Goal: Task Accomplishment & Management: Manage account settings

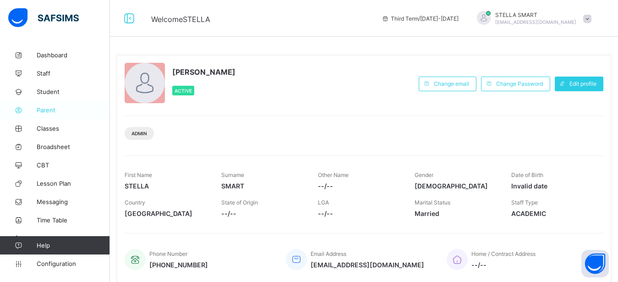
click at [49, 111] on span "Parent" at bounding box center [73, 109] width 73 height 7
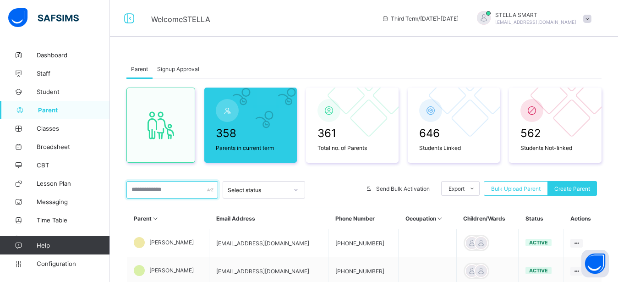
click at [152, 186] on input "text" at bounding box center [173, 189] width 92 height 17
type input "*"
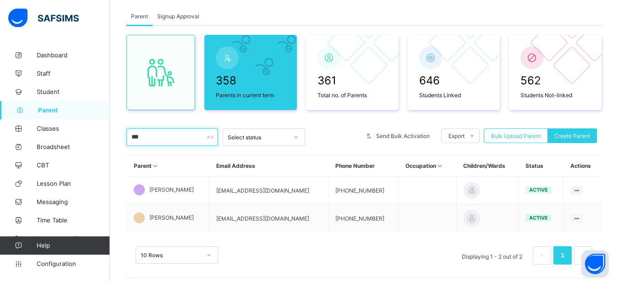
scroll to position [62, 0]
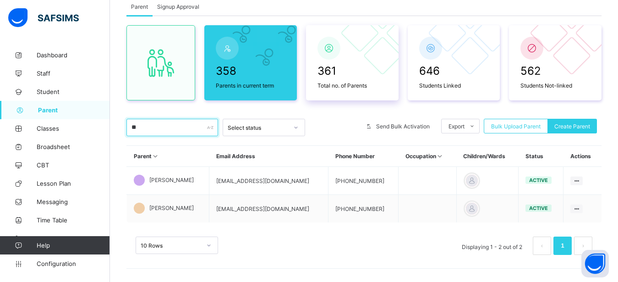
type input "*"
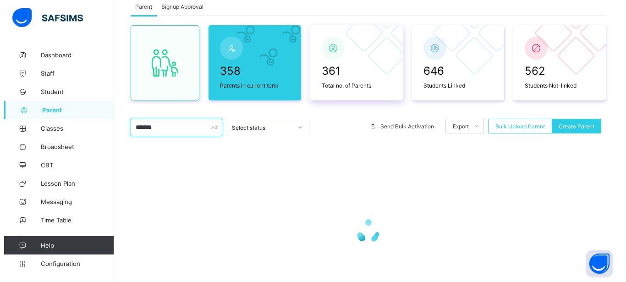
scroll to position [39, 0]
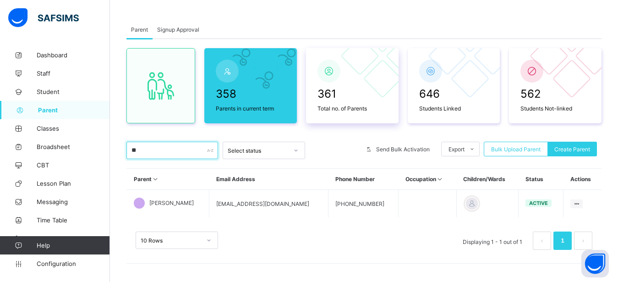
type input "*"
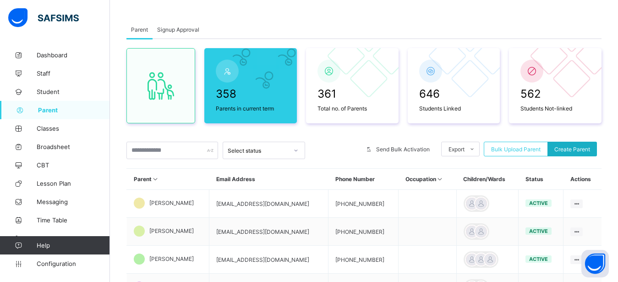
click at [578, 146] on span "Create Parent" at bounding box center [573, 149] width 36 height 7
select select "**"
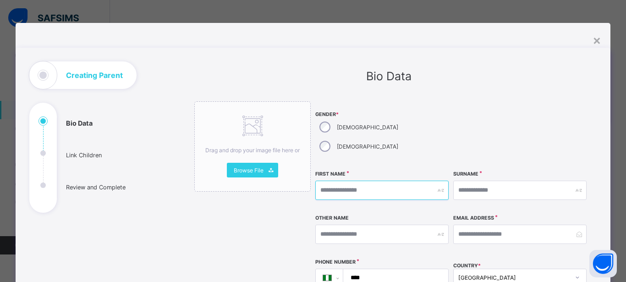
click at [357, 181] on input "text" at bounding box center [381, 190] width 133 height 19
type input "*******"
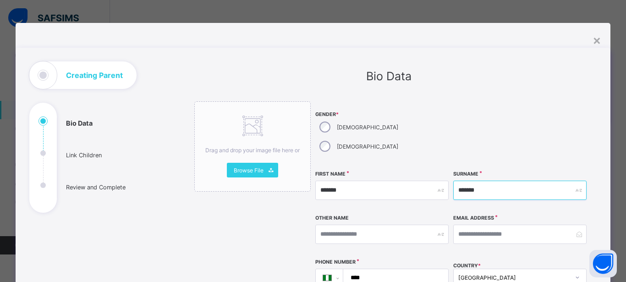
type input "*******"
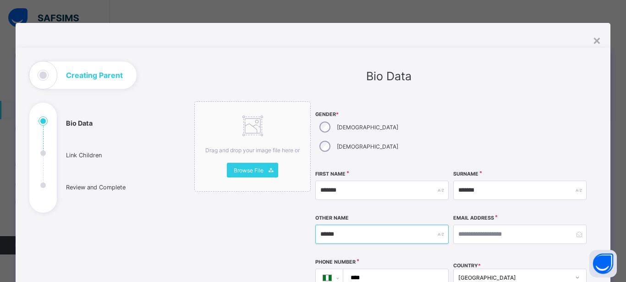
type input "******"
type input "*"
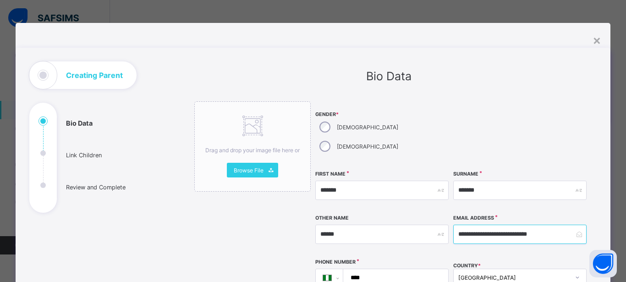
type input "**********"
click at [373, 269] on input "****" at bounding box center [394, 277] width 98 height 17
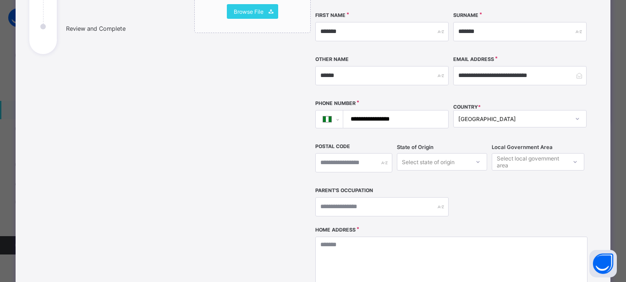
scroll to position [165, 0]
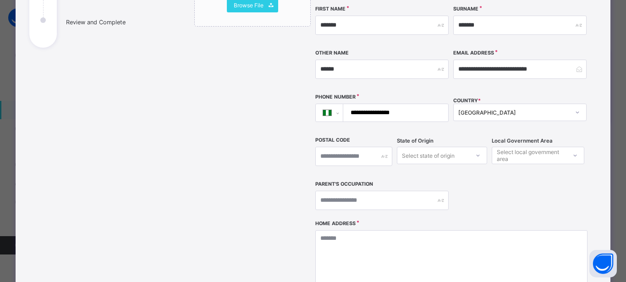
type input "**********"
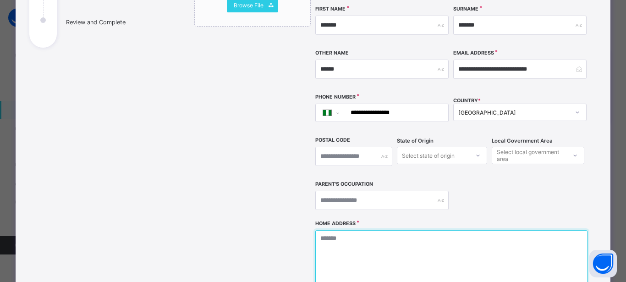
click at [357, 230] on textarea at bounding box center [451, 276] width 272 height 92
type textarea "****"
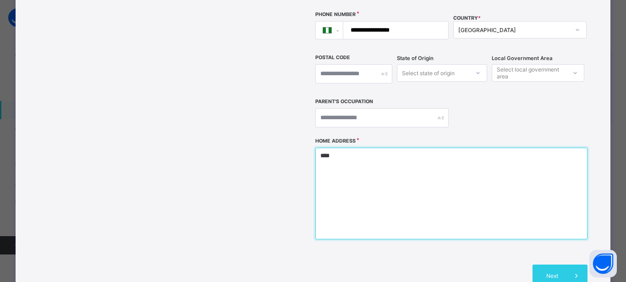
scroll to position [333, 0]
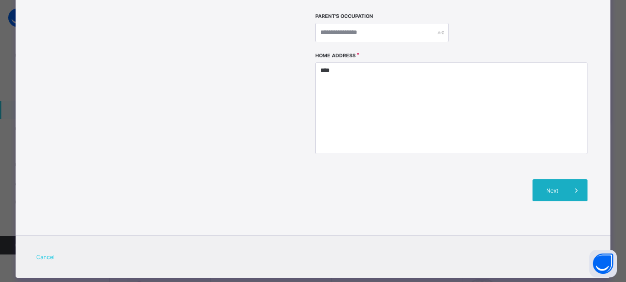
click at [546, 179] on div "Next" at bounding box center [560, 190] width 55 height 22
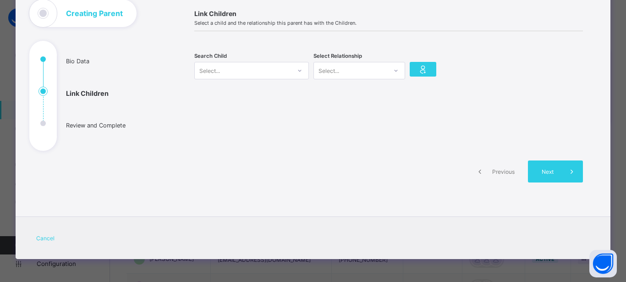
scroll to position [62, 0]
click at [241, 73] on div "Select..." at bounding box center [243, 70] width 96 height 13
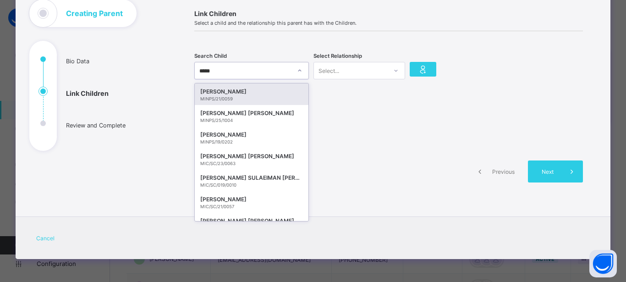
type input "******"
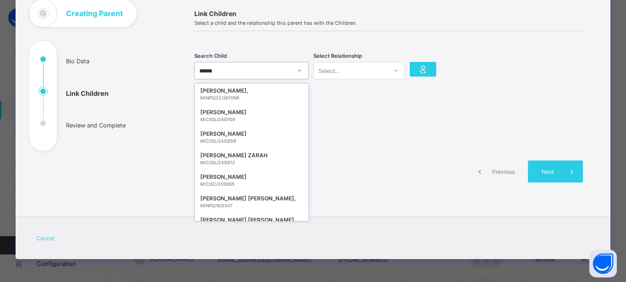
scroll to position [970, 0]
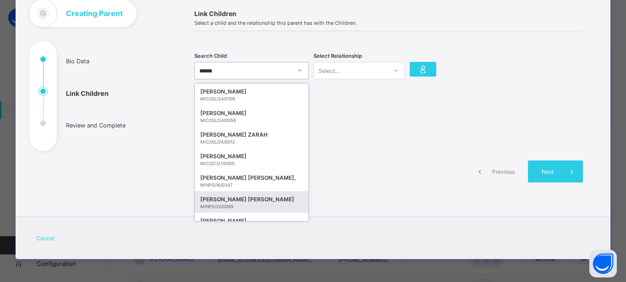
click at [283, 199] on div "FATIMA ZAHRA ABDULKADIR" at bounding box center [251, 199] width 103 height 9
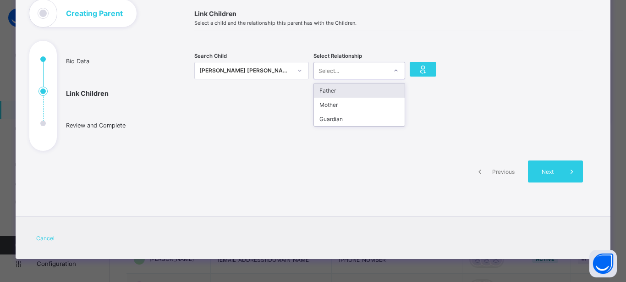
click at [389, 72] on div at bounding box center [396, 70] width 16 height 15
click at [384, 104] on div "Mother" at bounding box center [359, 105] width 91 height 14
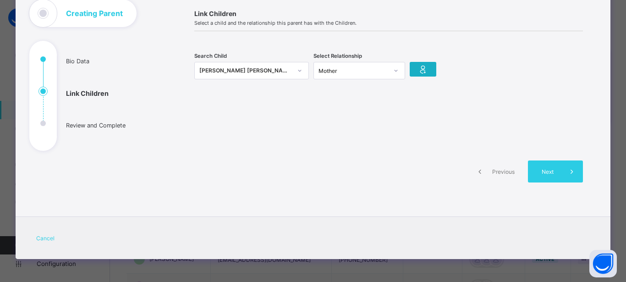
click at [421, 67] on icon at bounding box center [423, 69] width 13 height 11
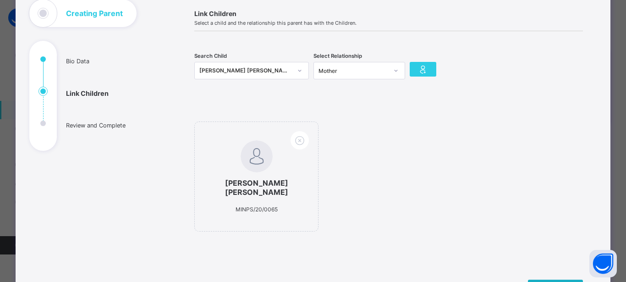
scroll to position [117, 0]
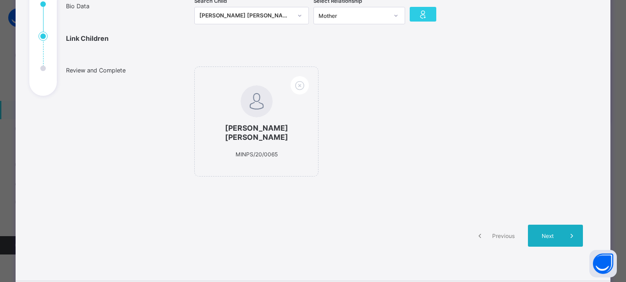
click at [538, 234] on span "Next" at bounding box center [548, 235] width 26 height 7
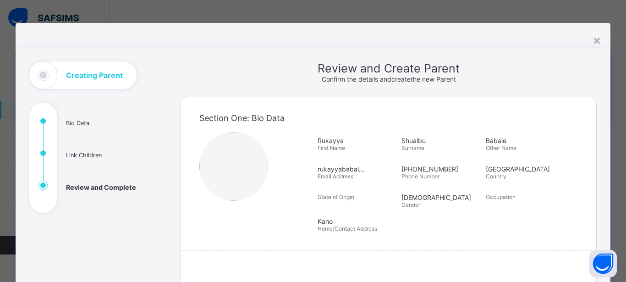
scroll to position [28, 0]
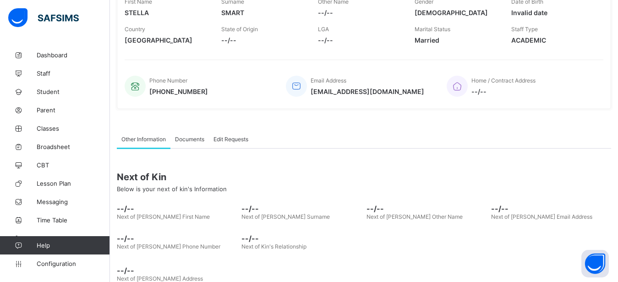
scroll to position [194, 0]
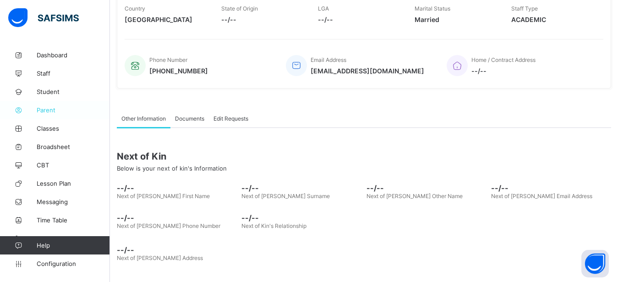
click at [46, 113] on span "Parent" at bounding box center [73, 109] width 73 height 7
select select "**"
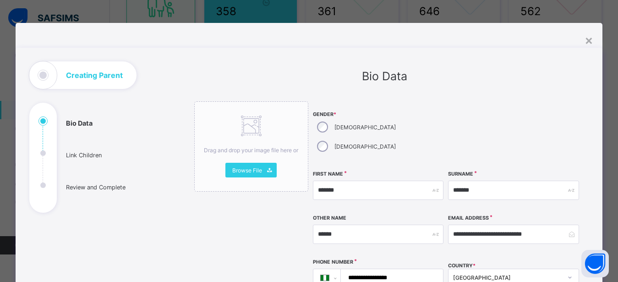
scroll to position [122, 0]
click at [590, 38] on div "×" at bounding box center [589, 40] width 9 height 16
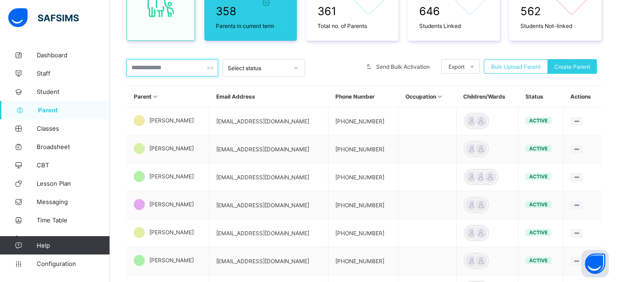
click at [183, 71] on input "text" at bounding box center [173, 67] width 92 height 17
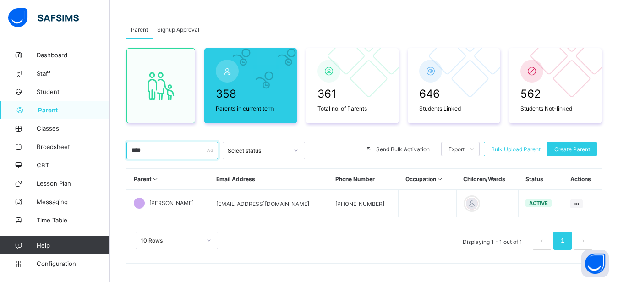
scroll to position [39, 0]
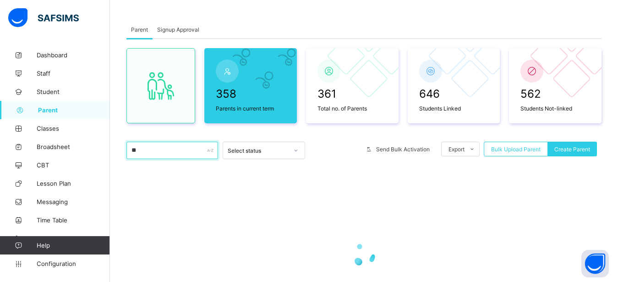
type input "*"
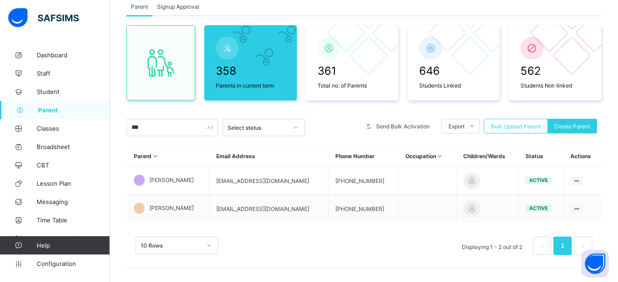
scroll to position [67, 0]
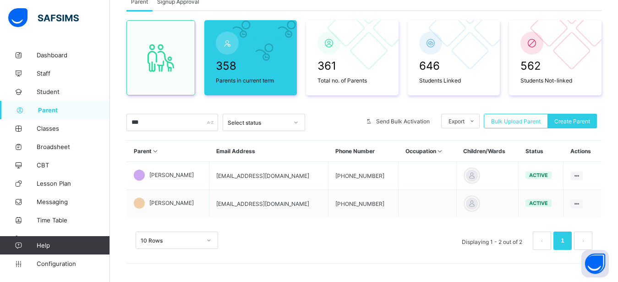
click at [187, 118] on input "***" at bounding box center [173, 122] width 92 height 17
type input "*"
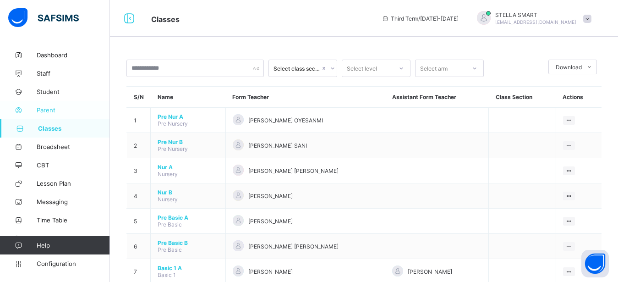
click at [37, 112] on span "Parent" at bounding box center [73, 109] width 73 height 7
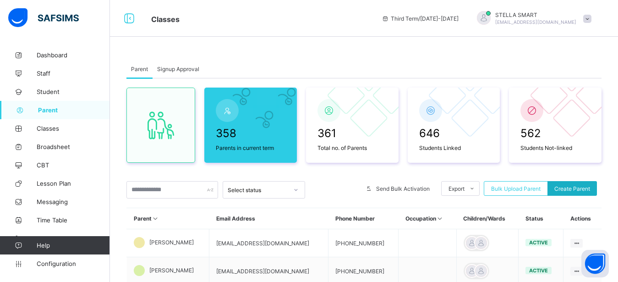
click at [578, 188] on span "Create Parent" at bounding box center [573, 188] width 36 height 7
select select "**"
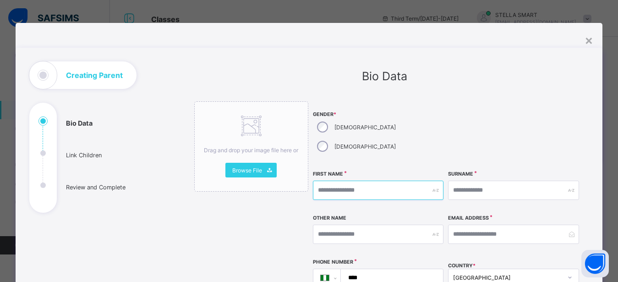
click at [325, 181] on input "text" at bounding box center [378, 190] width 131 height 19
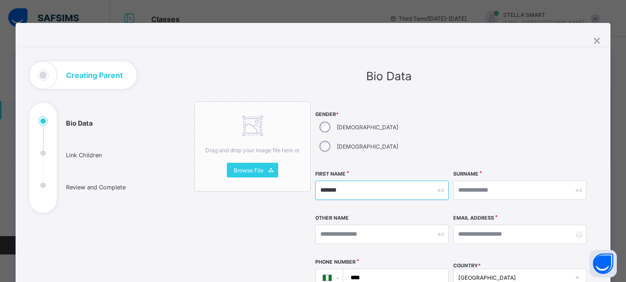
type input "*******"
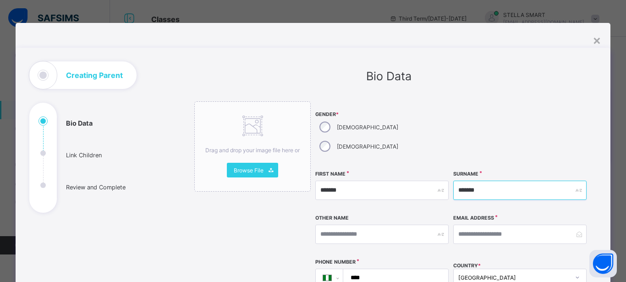
type input "*******"
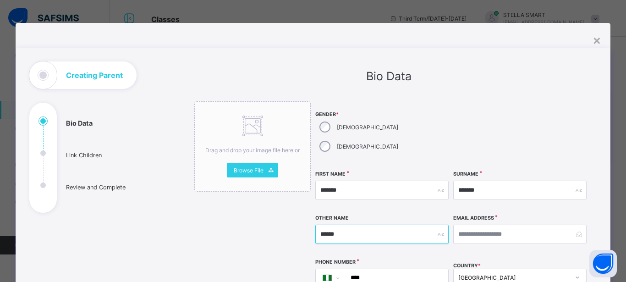
type input "******"
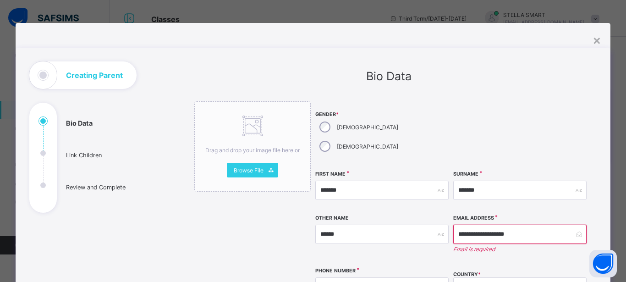
click at [369, 278] on input "****" at bounding box center [394, 286] width 98 height 17
click at [529, 225] on input "**********" at bounding box center [519, 234] width 133 height 19
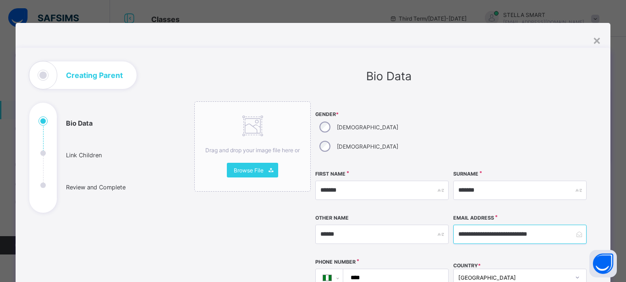
type input "**********"
click at [384, 269] on input "****" at bounding box center [394, 277] width 98 height 17
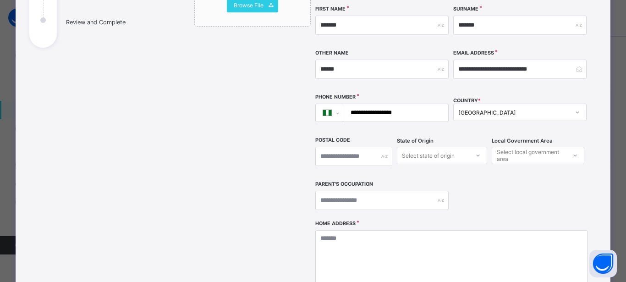
scroll to position [220, 0]
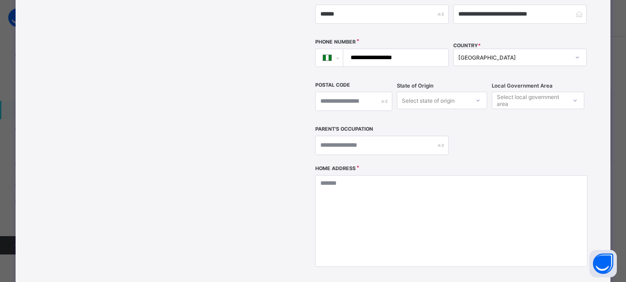
type input "**********"
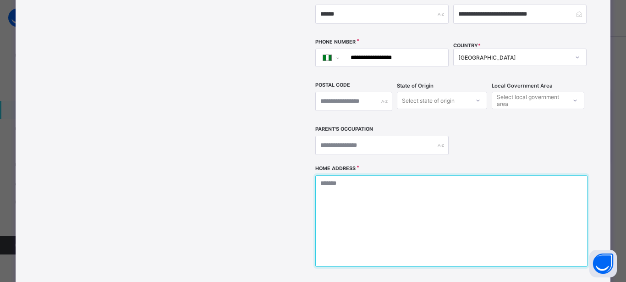
click at [374, 178] on textarea at bounding box center [451, 221] width 272 height 92
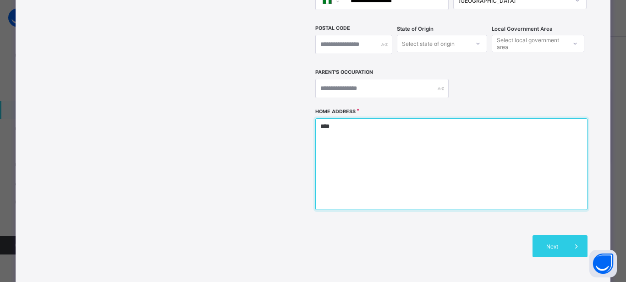
scroll to position [330, 0]
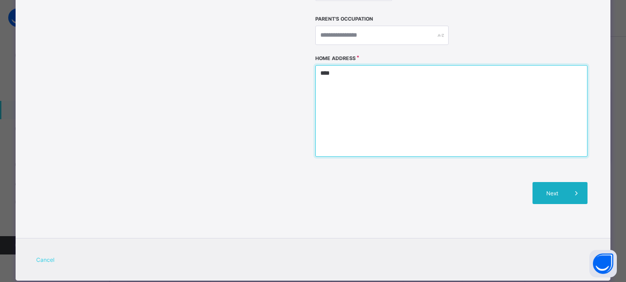
type textarea "****"
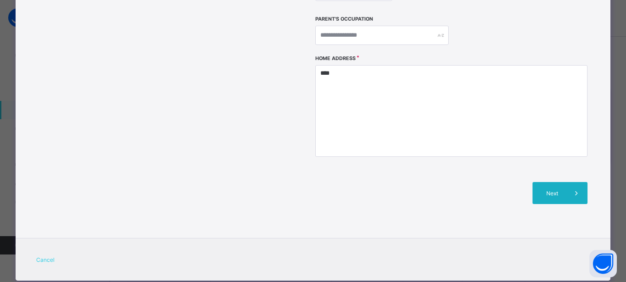
click at [544, 190] on span "Next" at bounding box center [553, 193] width 26 height 7
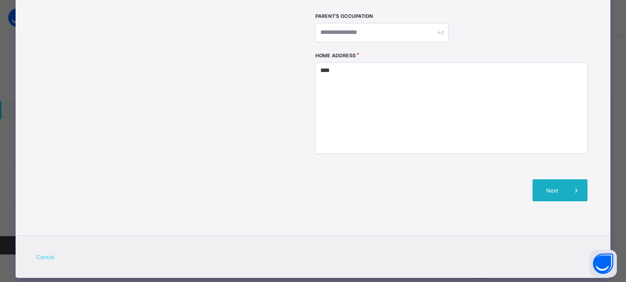
click at [557, 187] on span "Next" at bounding box center [553, 190] width 26 height 7
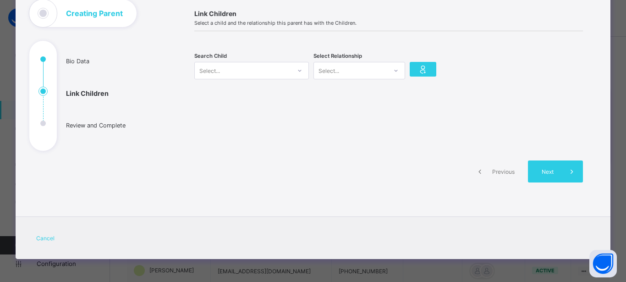
click at [297, 70] on icon at bounding box center [300, 70] width 6 height 9
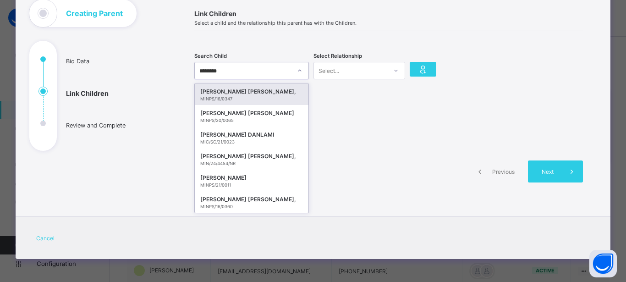
type input "*********"
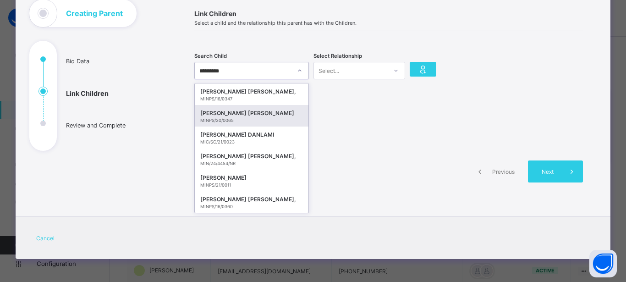
click at [270, 115] on div "FATIMA ZAHRA ABDULKADIR" at bounding box center [251, 113] width 103 height 9
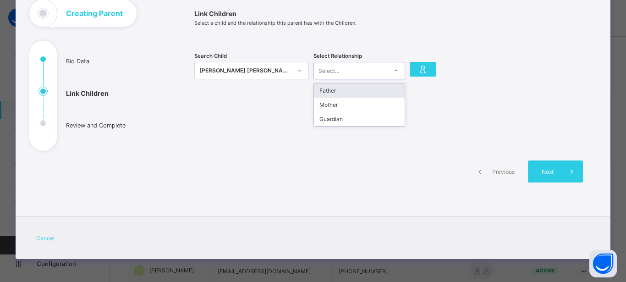
click at [392, 66] on div at bounding box center [396, 70] width 16 height 15
click at [388, 106] on div "Mother" at bounding box center [359, 105] width 91 height 14
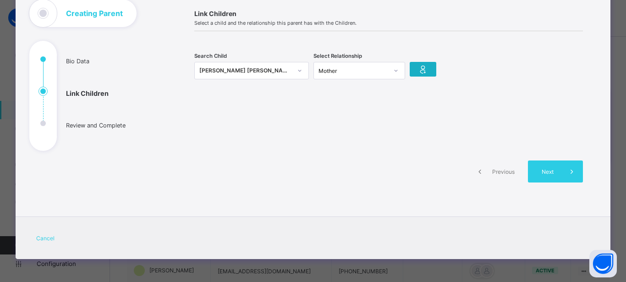
click at [425, 66] on icon at bounding box center [423, 69] width 13 height 11
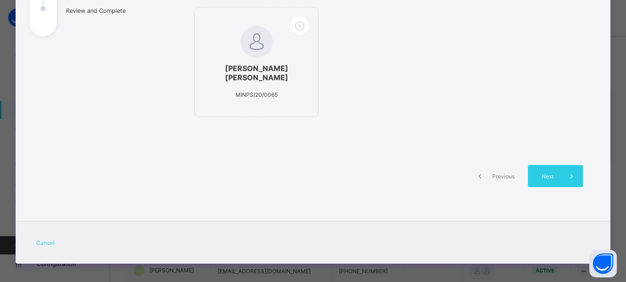
scroll to position [181, 0]
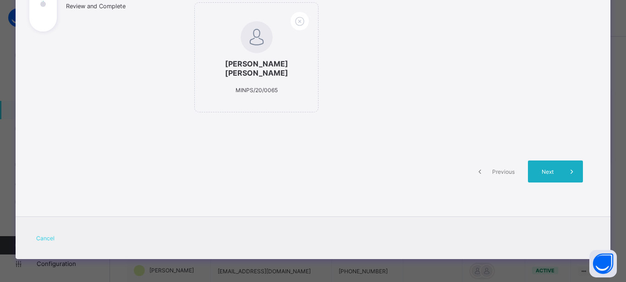
click at [555, 168] on span "Next" at bounding box center [548, 171] width 26 height 7
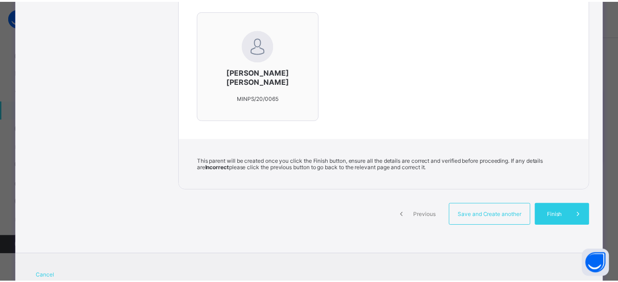
scroll to position [329, 0]
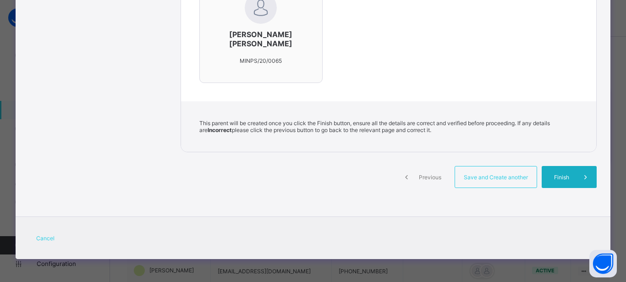
click at [560, 175] on span "Finish" at bounding box center [562, 177] width 26 height 7
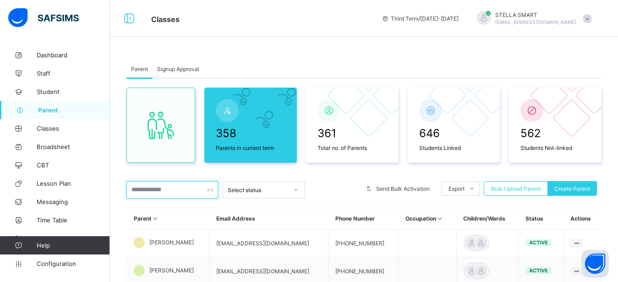
click at [164, 190] on input "text" at bounding box center [173, 189] width 92 height 17
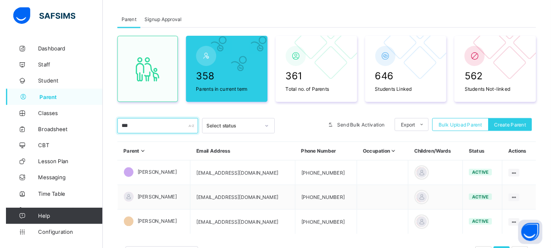
scroll to position [70, 0]
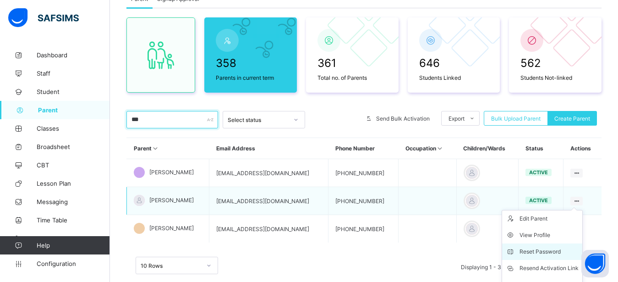
type input "***"
click at [559, 246] on li "Reset Password" at bounding box center [542, 251] width 80 height 17
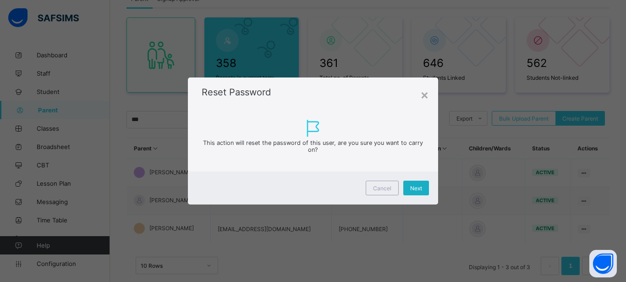
click at [418, 189] on span "Next" at bounding box center [416, 188] width 12 height 7
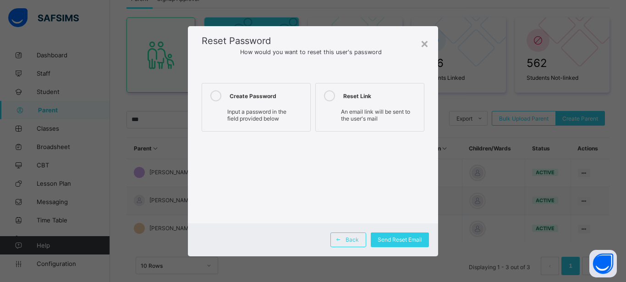
click at [269, 108] on div "Input a password in the field provided below" at bounding box center [256, 115] width 99 height 18
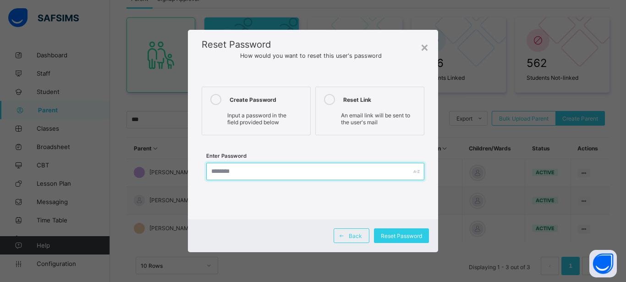
click at [263, 166] on input "text" at bounding box center [315, 171] width 218 height 17
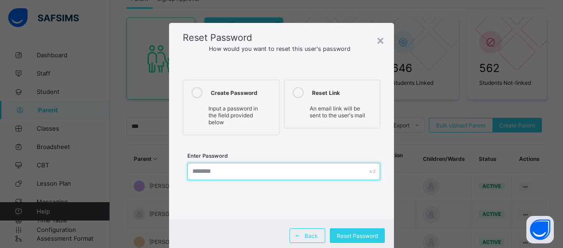
click at [189, 168] on input "text" at bounding box center [284, 171] width 193 height 17
type input "**********"
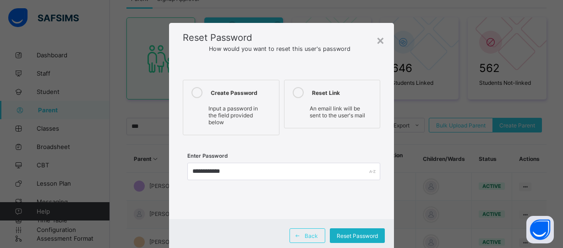
click at [355, 234] on span "Reset Password" at bounding box center [357, 235] width 41 height 7
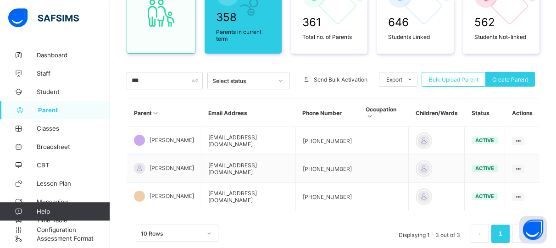
scroll to position [127, 0]
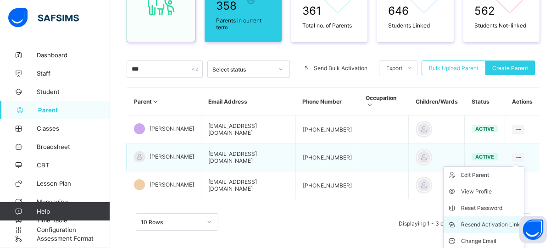
click at [486, 221] on div "Resend Activation Link" at bounding box center [490, 224] width 59 height 9
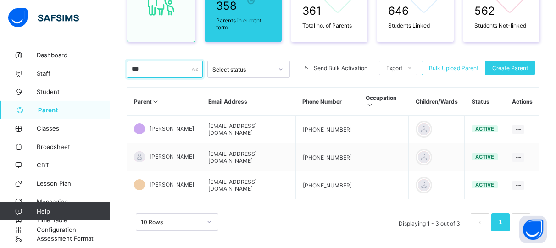
click at [155, 67] on input "***" at bounding box center [165, 69] width 76 height 17
drag, startPoint x: 155, startPoint y: 67, endPoint x: 86, endPoint y: 81, distance: 70.7
click at [127, 78] on input "***" at bounding box center [165, 69] width 76 height 17
click at [64, 141] on link "Broadsheet" at bounding box center [55, 147] width 110 height 18
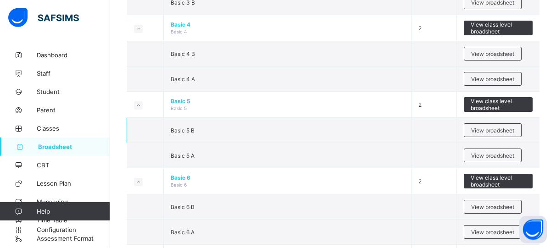
scroll to position [561, 0]
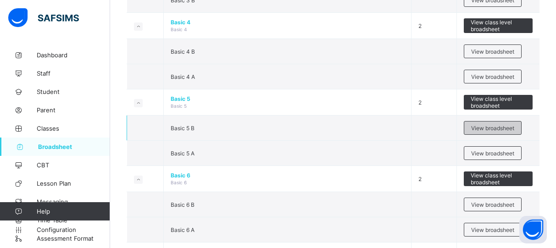
click at [514, 130] on span "View broadsheet" at bounding box center [492, 128] width 43 height 7
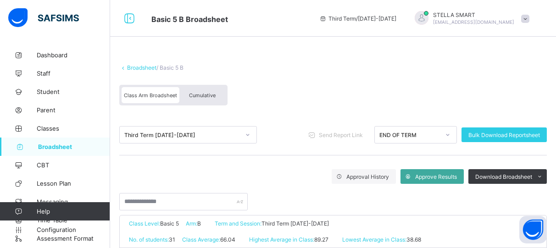
click at [212, 92] on span "Cumulative" at bounding box center [202, 95] width 27 height 6
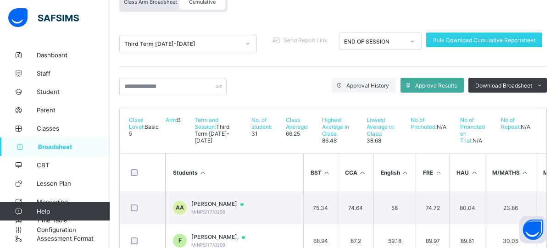
scroll to position [31, 0]
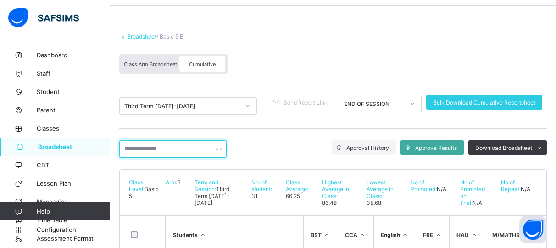
click at [219, 148] on input "text" at bounding box center [172, 148] width 107 height 17
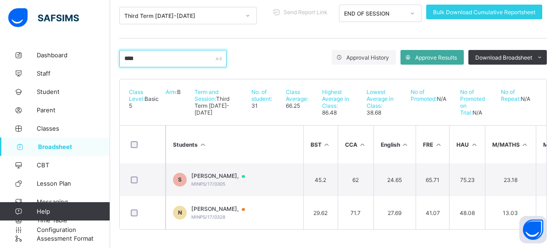
scroll to position [29, 0]
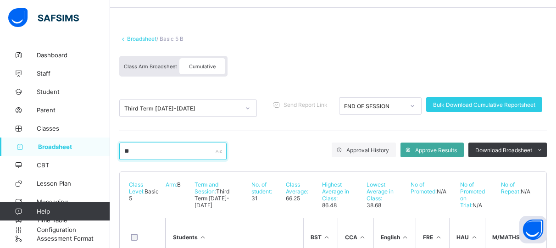
type input "*"
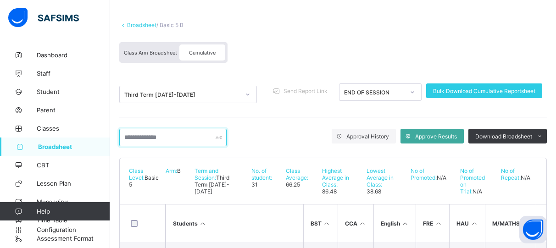
scroll to position [60, 0]
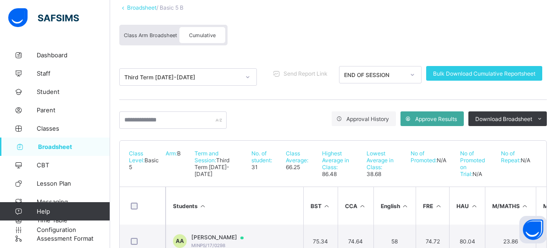
click at [50, 145] on span "Broadsheet" at bounding box center [74, 146] width 72 height 7
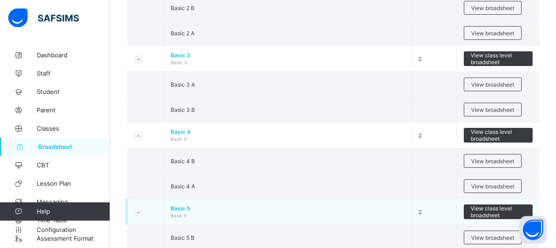
scroll to position [436, 0]
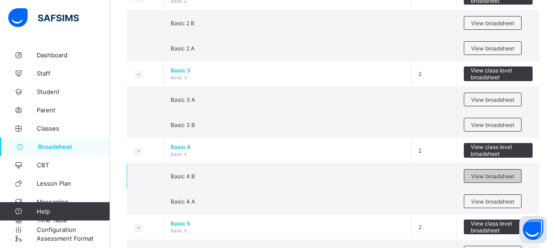
click at [485, 177] on span "View broadsheet" at bounding box center [492, 176] width 43 height 7
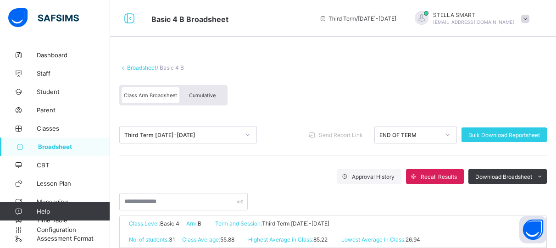
click at [210, 97] on span "Cumulative" at bounding box center [202, 95] width 27 height 6
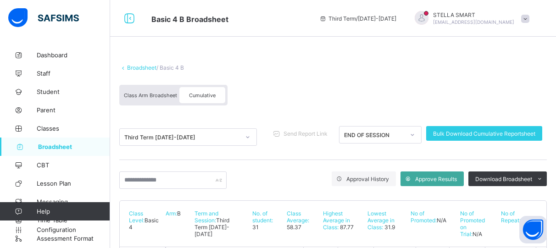
scroll to position [156, 0]
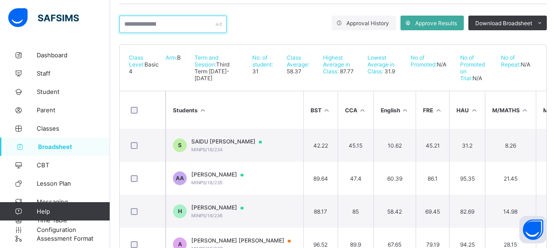
click at [160, 21] on input "text" at bounding box center [172, 24] width 107 height 17
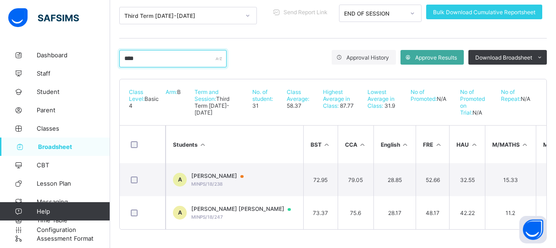
scroll to position [75, 0]
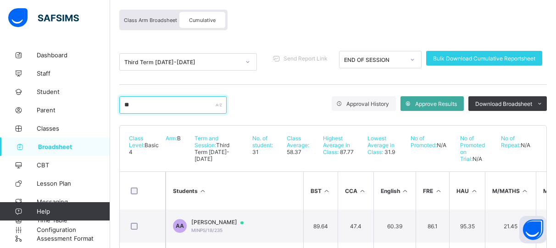
type input "*"
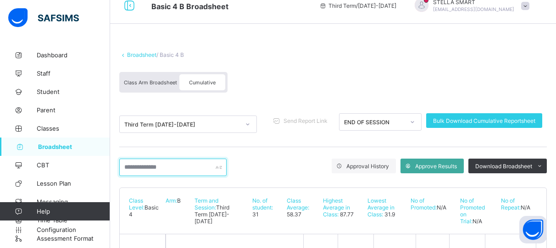
scroll to position [0, 0]
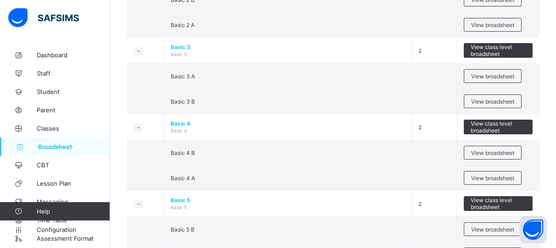
scroll to position [468, 0]
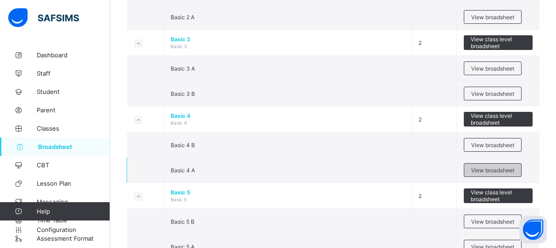
click at [499, 169] on span "View broadsheet" at bounding box center [492, 170] width 43 height 7
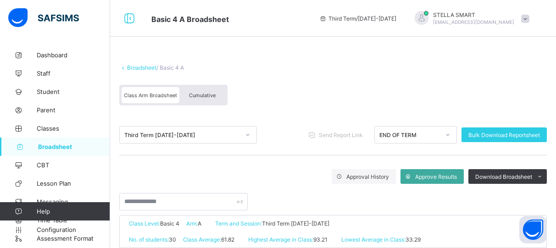
click at [188, 93] on div "Cumulative" at bounding box center [202, 95] width 46 height 16
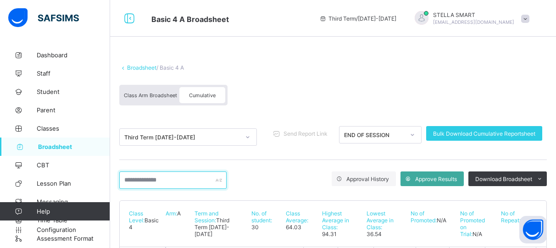
click at [138, 182] on input "text" at bounding box center [172, 179] width 107 height 17
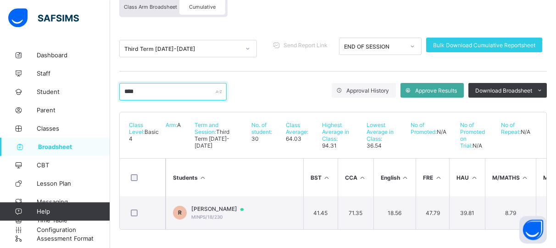
scroll to position [89, 0]
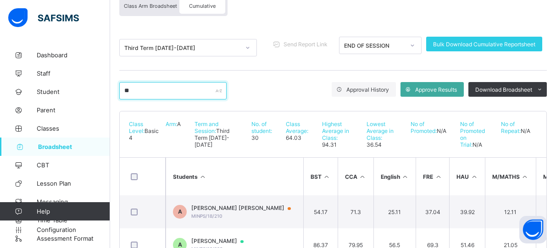
type input "*"
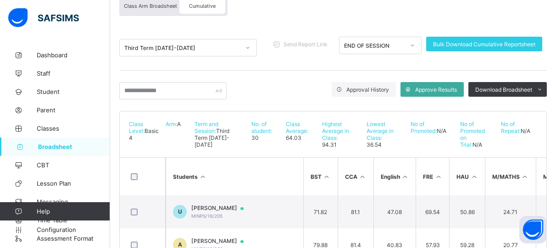
click at [67, 146] on span "Broadsheet" at bounding box center [74, 146] width 72 height 7
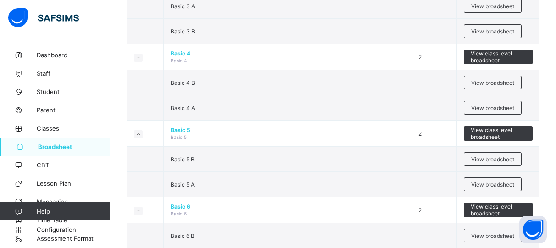
scroll to position [624, 0]
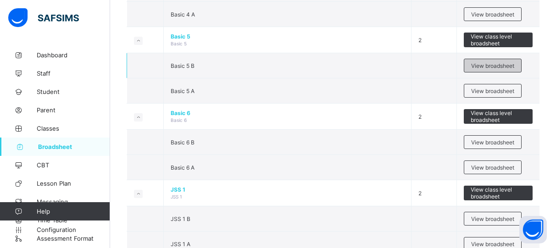
click at [487, 69] on span "View broadsheet" at bounding box center [492, 65] width 43 height 7
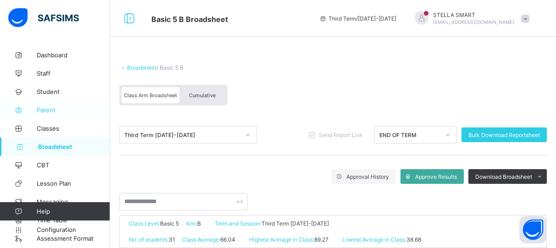
click at [55, 107] on span "Parent" at bounding box center [73, 109] width 73 height 7
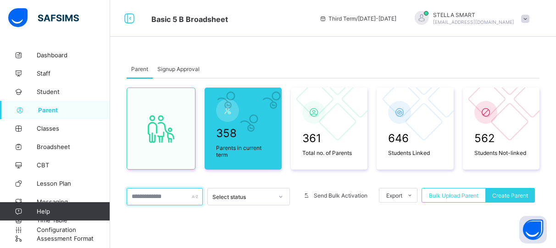
click at [152, 196] on input "text" at bounding box center [165, 196] width 76 height 17
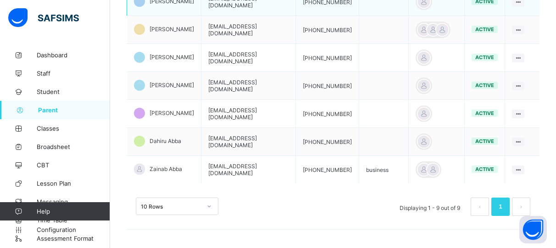
scroll to position [221, 0]
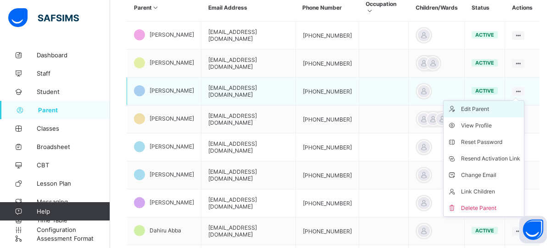
type input "***"
click at [503, 114] on li "Edit Parent" at bounding box center [483, 109] width 80 height 17
select select "**"
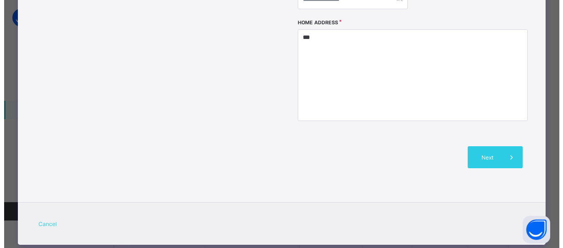
scroll to position [367, 0]
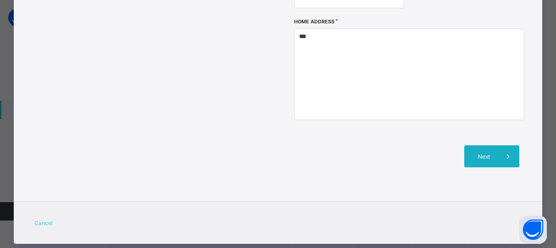
click at [485, 153] on span "Next" at bounding box center [484, 156] width 26 height 7
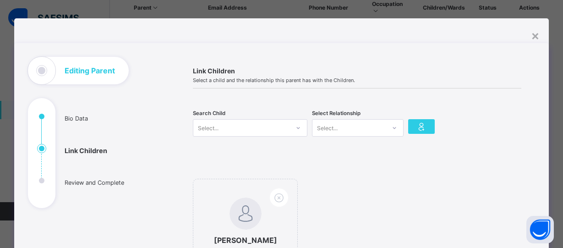
scroll to position [0, 0]
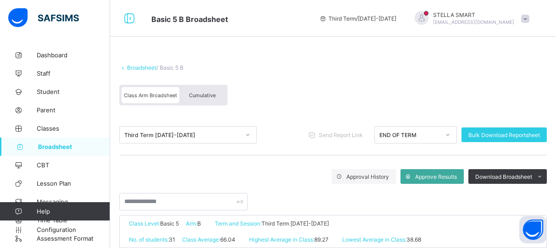
click at [200, 93] on span "Cumulative" at bounding box center [202, 95] width 27 height 6
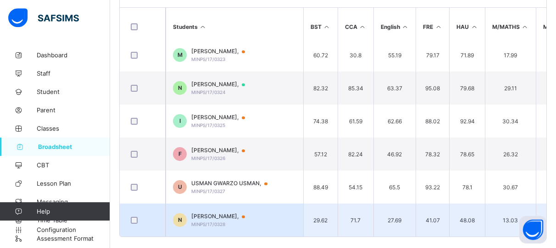
scroll to position [240, 0]
click at [287, 203] on td "N NAJIB SHAMSUDEEN YUSIF, MINPS/17/0328" at bounding box center [235, 219] width 138 height 33
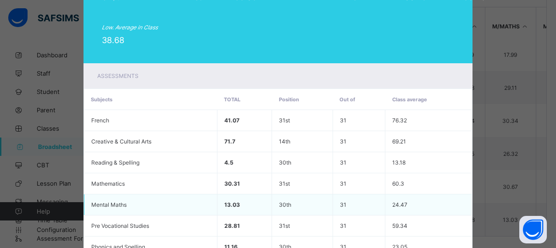
scroll to position [165, 0]
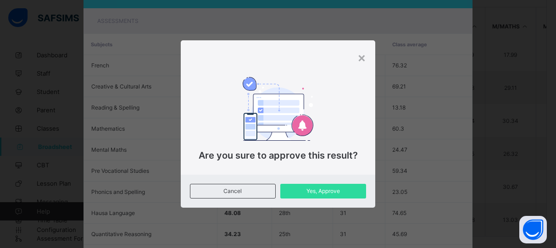
scroll to position [351, 0]
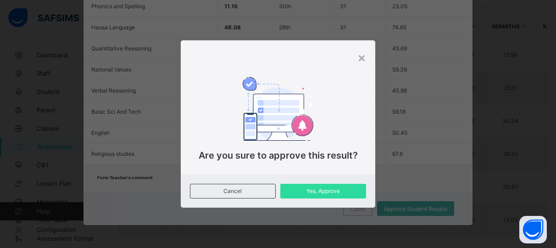
click at [412, 208] on div "× Are you sure to approve this result? Cancel Yes, Approve" at bounding box center [278, 124] width 556 height 248
click at [350, 190] on span "Yes, Approve" at bounding box center [323, 191] width 72 height 7
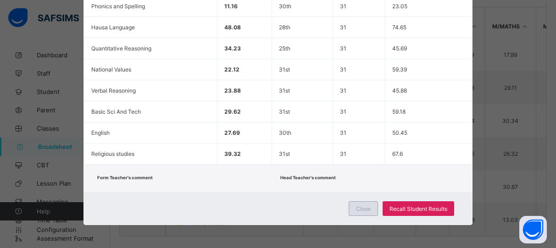
click at [369, 208] on span "Close" at bounding box center [363, 208] width 15 height 7
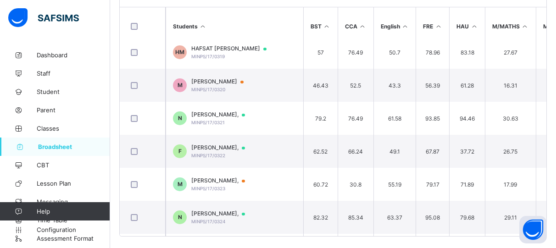
scroll to position [592, 0]
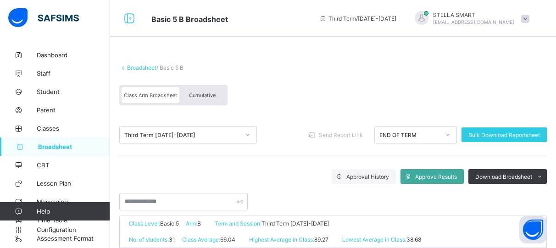
click at [211, 96] on span "Cumulative" at bounding box center [202, 95] width 27 height 6
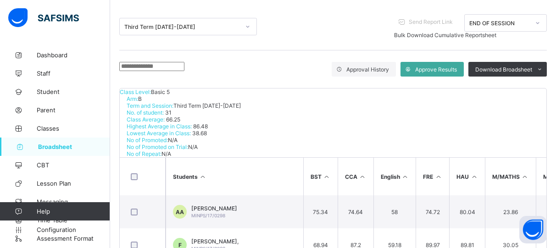
scroll to position [107, 0]
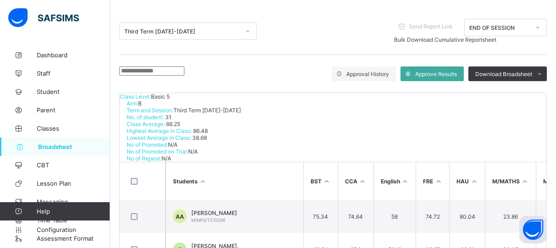
click at [143, 75] on input "text" at bounding box center [151, 70] width 65 height 9
type input "*"
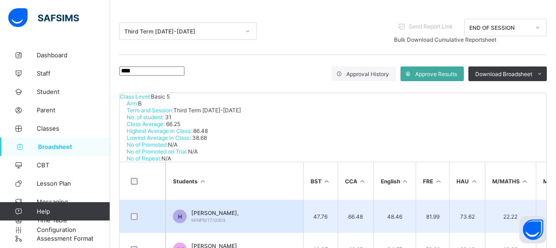
click at [237, 210] on span "[PERSON_NAME]," at bounding box center [214, 213] width 47 height 7
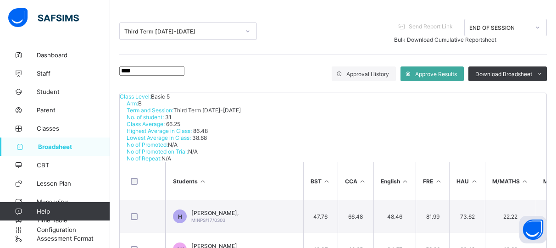
click at [184, 76] on input "****" at bounding box center [151, 70] width 65 height 9
type input "*"
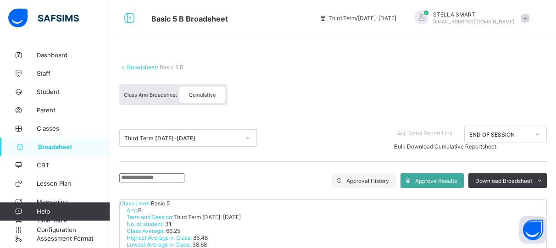
scroll to position [0, 0]
click at [149, 92] on span "Class Arm Broadsheet" at bounding box center [150, 95] width 53 height 6
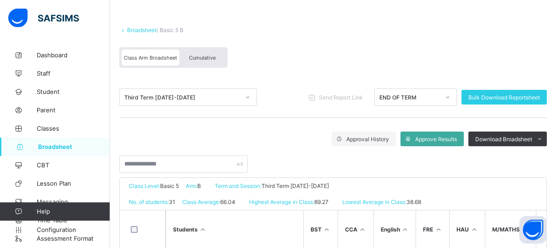
scroll to position [31, 0]
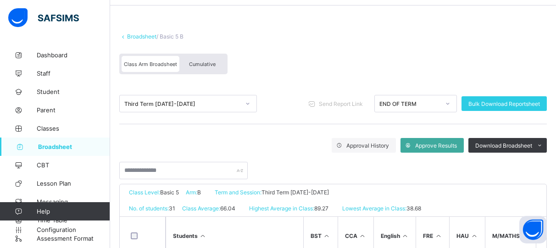
click at [236, 100] on div "Third Term [DATE]-[DATE]" at bounding box center [179, 103] width 119 height 13
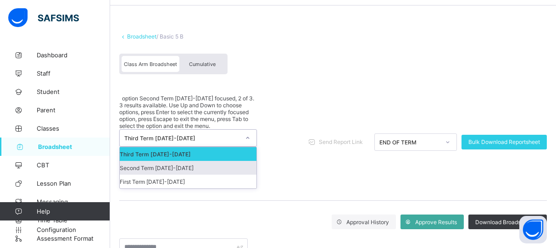
click at [223, 161] on div "Second Term 2024-2025" at bounding box center [188, 168] width 137 height 14
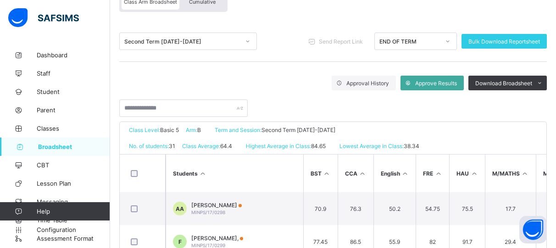
scroll to position [62, 0]
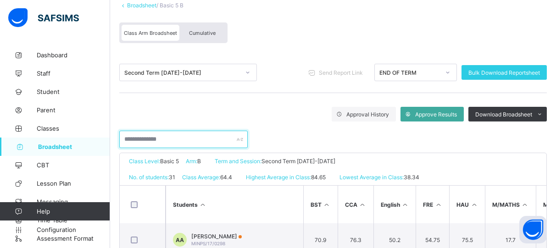
click at [188, 134] on input "text" at bounding box center [183, 139] width 128 height 17
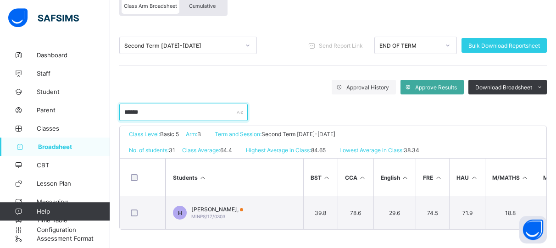
scroll to position [97, 0]
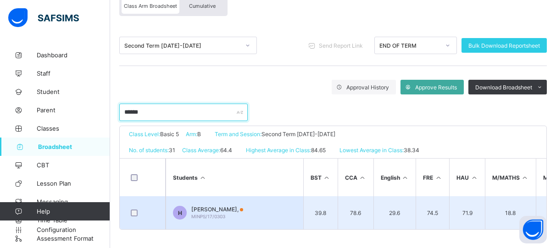
type input "******"
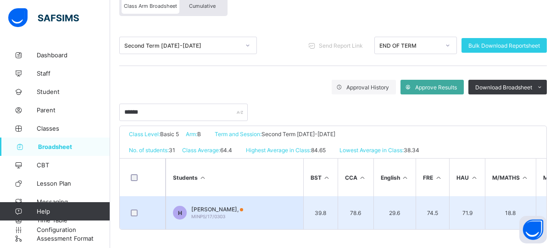
click at [222, 206] on span "[PERSON_NAME]," at bounding box center [217, 209] width 52 height 7
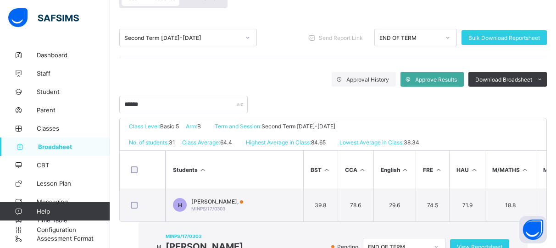
scroll to position [476, 0]
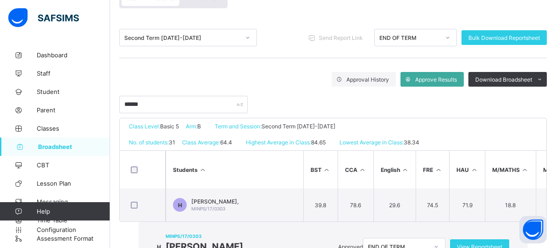
drag, startPoint x: 364, startPoint y: 213, endPoint x: 364, endPoint y: 208, distance: 5.0
